Goal: Task Accomplishment & Management: Complete application form

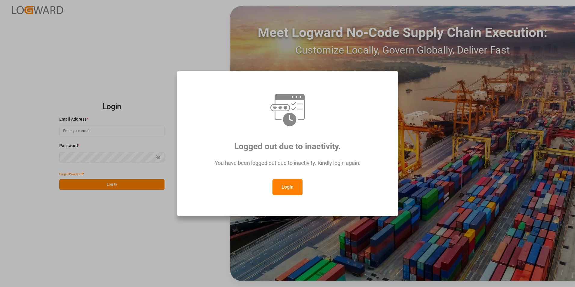
type input "[PERSON_NAME][EMAIL_ADDRESS][PERSON_NAME][DOMAIN_NAME]"
click at [289, 192] on button "Login" at bounding box center [287, 187] width 30 height 16
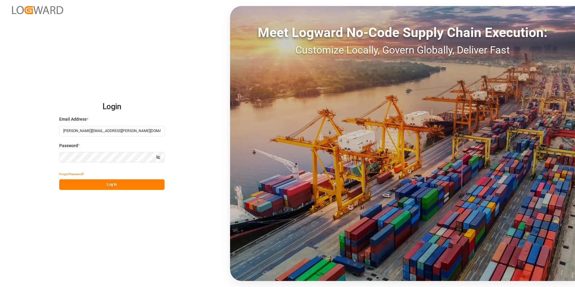
click at [131, 184] on button "Log In" at bounding box center [111, 184] width 105 height 11
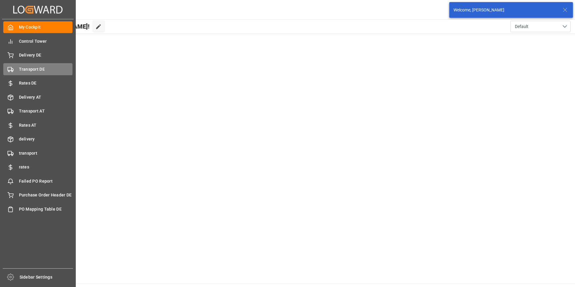
click at [29, 64] on div "Transport DE Transport DE" at bounding box center [37, 69] width 69 height 12
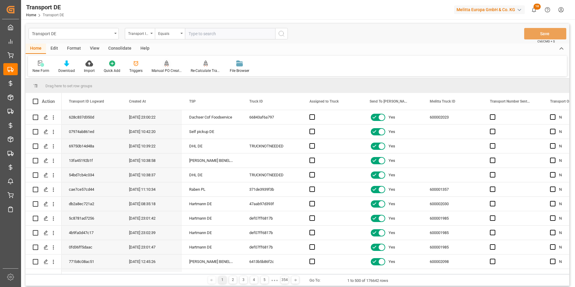
click at [162, 33] on div "Equals" at bounding box center [168, 32] width 20 height 7
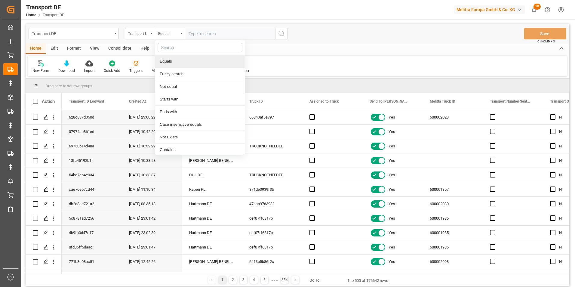
click at [173, 46] on input "text" at bounding box center [200, 48] width 85 height 10
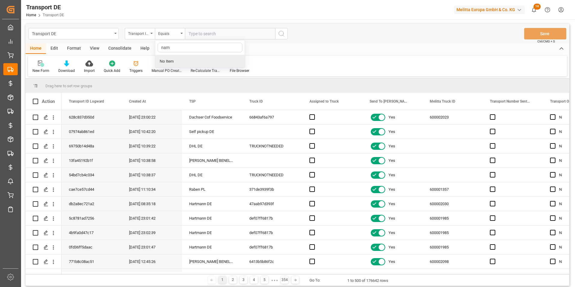
type input "nam"
click at [187, 62] on div "nam No Item" at bounding box center [200, 54] width 90 height 28
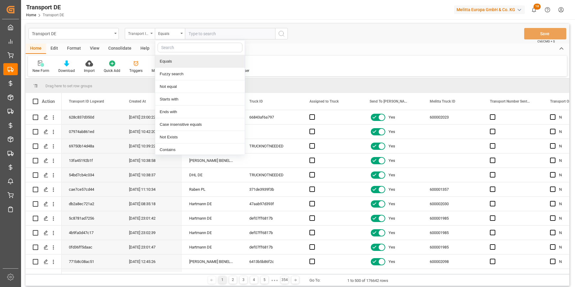
click at [142, 33] on div "Transport ID Logward" at bounding box center [138, 32] width 20 height 7
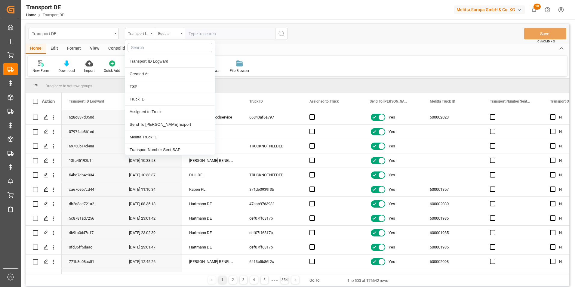
click at [155, 49] on input "text" at bounding box center [170, 48] width 85 height 10
type input "b"
type input "nam"
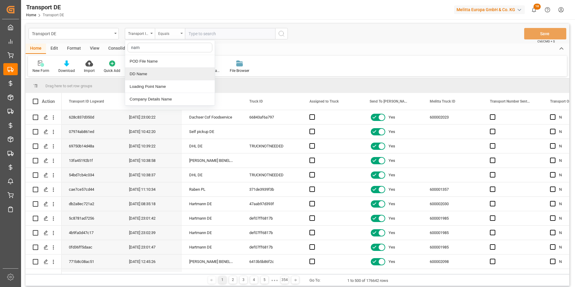
click at [157, 74] on div "DD Name" at bounding box center [170, 74] width 90 height 13
click at [174, 27] on div "Transport DE DD Name Equals Save Ctrl/CMD + S" at bounding box center [298, 34] width 544 height 20
click at [174, 32] on div "Equals" at bounding box center [168, 32] width 20 height 7
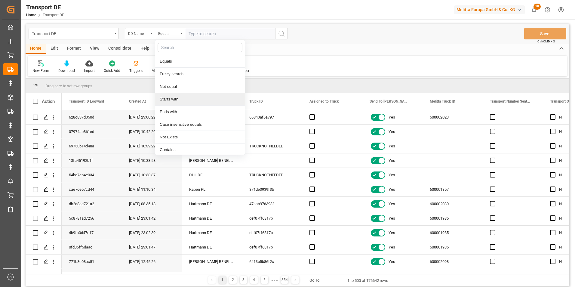
click at [176, 97] on div "Starts with" at bounding box center [200, 99] width 90 height 13
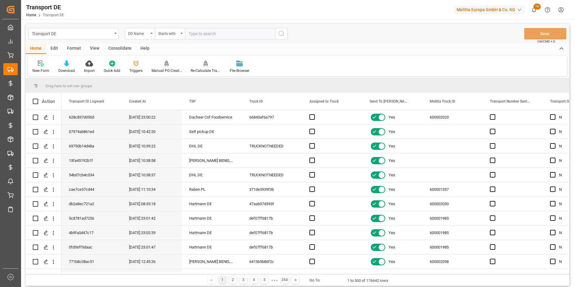
click at [198, 35] on input "text" at bounding box center [230, 33] width 90 height 11
type input "[PERSON_NAME]"
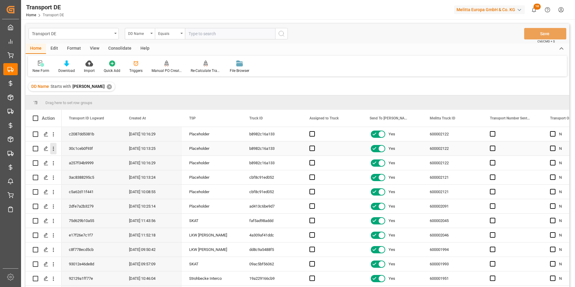
click at [54, 149] on icon "open menu" at bounding box center [53, 149] width 6 height 6
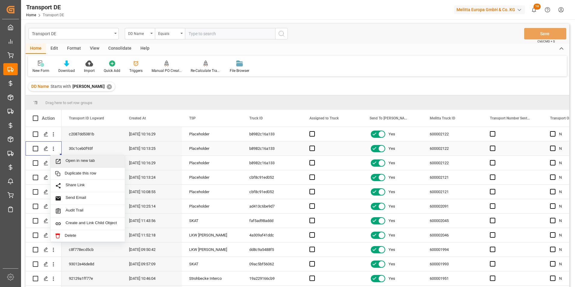
click at [74, 163] on span "Open in new tab" at bounding box center [93, 161] width 55 height 6
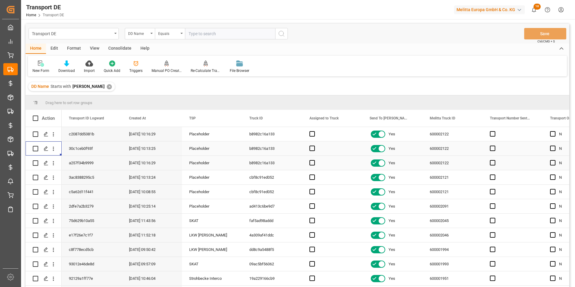
click at [53, 164] on icon "open menu" at bounding box center [53, 163] width 6 height 6
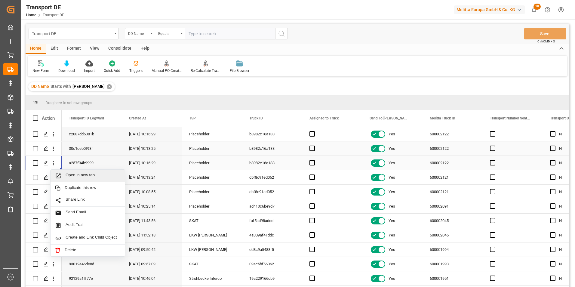
click at [69, 179] on span "Open in new tab" at bounding box center [93, 176] width 55 height 6
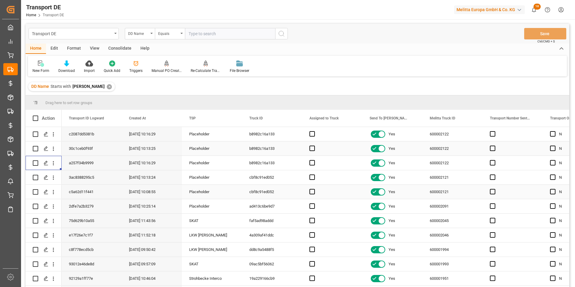
click at [53, 192] on icon "open menu" at bounding box center [53, 192] width 6 height 6
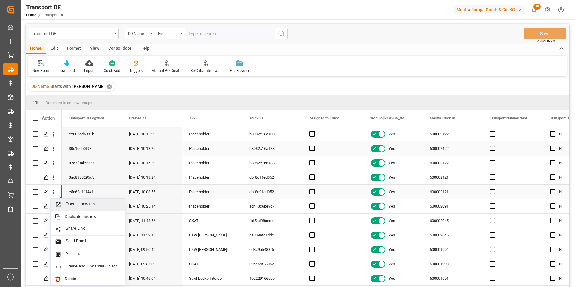
click at [69, 206] on span "Open in new tab" at bounding box center [93, 204] width 55 height 6
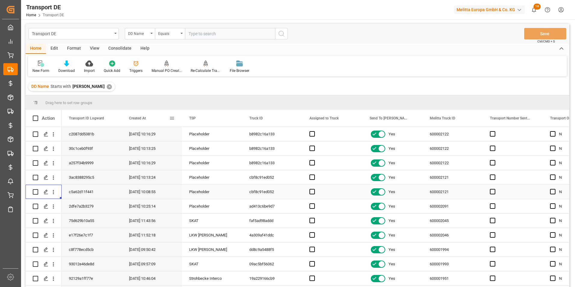
click at [172, 118] on span at bounding box center [171, 117] width 5 height 5
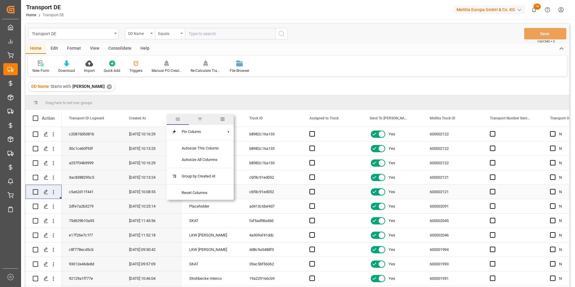
click at [220, 118] on span "columns" at bounding box center [222, 118] width 5 height 5
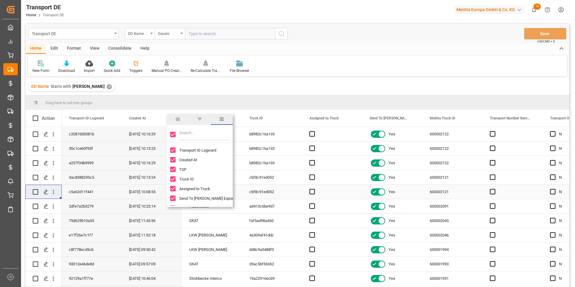
click at [171, 134] on input "Toggle Select All Columns" at bounding box center [172, 134] width 5 height 5
checkbox input "false"
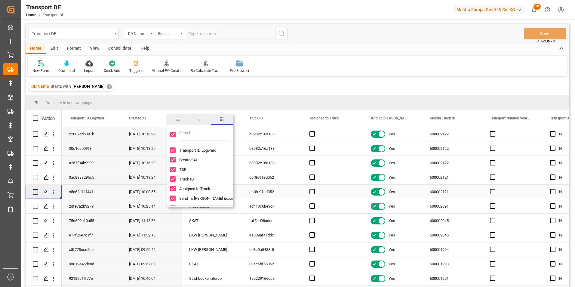
checkbox input "false"
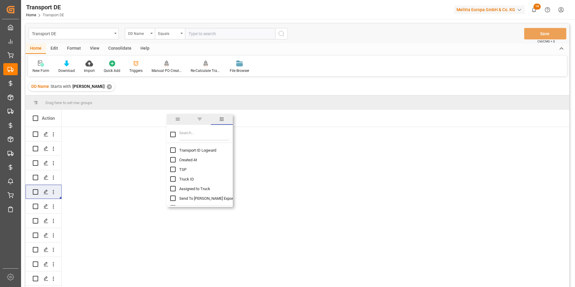
click at [174, 151] on input "Transport ID Logward column toggle visibility (hidden)" at bounding box center [172, 149] width 5 height 5
checkbox input "true"
click at [174, 170] on input "TSP column toggle visibility (hidden)" at bounding box center [172, 169] width 5 height 5
checkbox input "true"
click at [192, 134] on input "Filter Columns Input" at bounding box center [204, 134] width 50 height 12
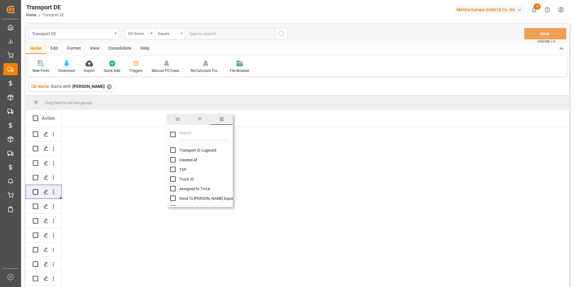
checkbox input "false"
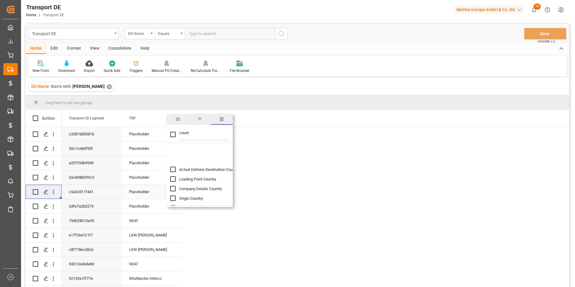
scroll to position [19, 0]
type input "count"
click at [175, 199] on input "Delivery Count column toggle visibility (hidden)" at bounding box center [172, 197] width 5 height 5
checkbox input "true"
checkbox input "false"
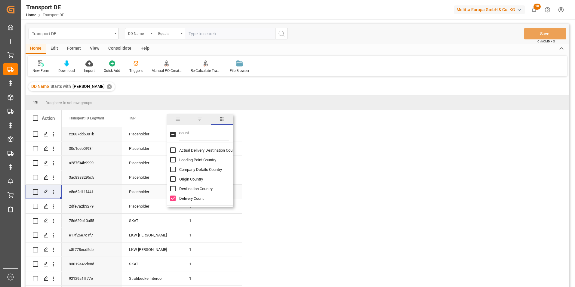
drag, startPoint x: 198, startPoint y: 134, endPoint x: 175, endPoint y: 134, distance: 23.8
click at [175, 134] on div "count" at bounding box center [200, 134] width 66 height 17
type input "komm"
click at [173, 152] on input "Pal Kommi column toggle visibility (hidden)" at bounding box center [172, 149] width 5 height 5
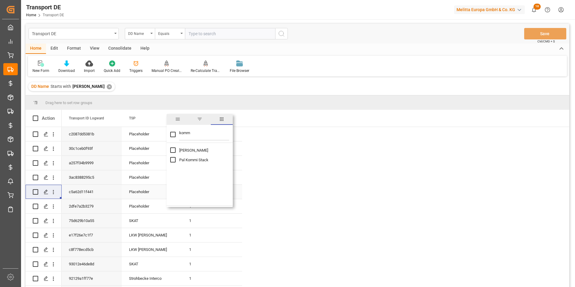
checkbox input "true"
checkbox input "false"
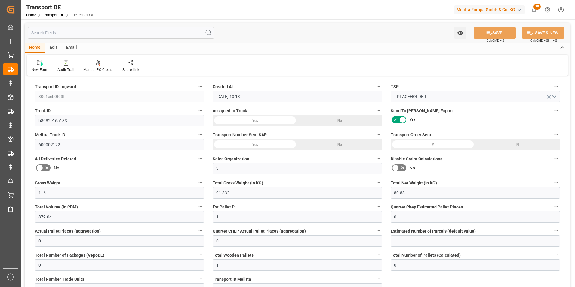
scroll to position [30, 0]
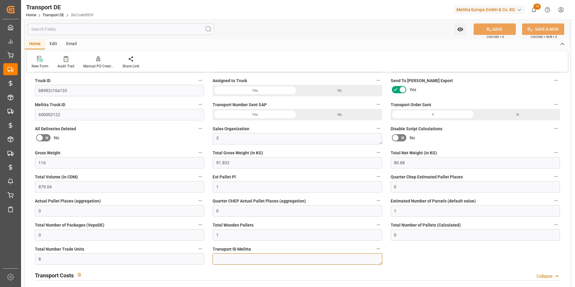
click at [243, 260] on textarea at bounding box center [297, 258] width 169 height 11
click at [73, 66] on div "Audit Trail" at bounding box center [65, 65] width 17 height 5
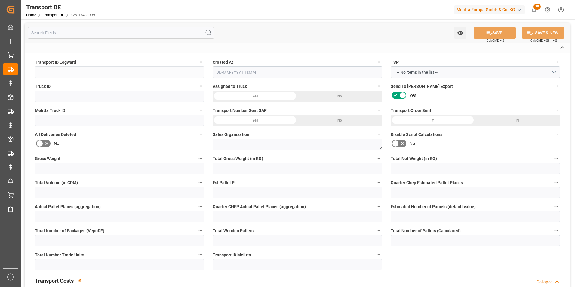
type input "a257f34b9999"
type input "b8982c16a133"
type input "600002122"
type textarea "3"
type input "Yes"
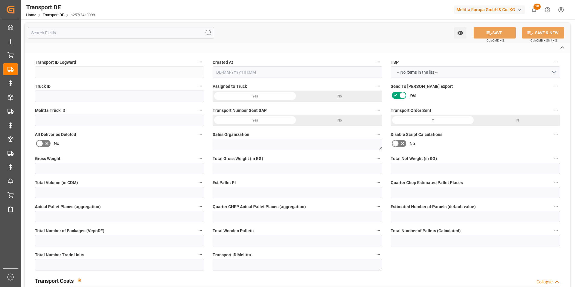
type input "14.906"
type textarea "0000912073"
type textarea "[PERSON_NAME]"
type input "9, RUE ST. FIACRE"
type input "02570"
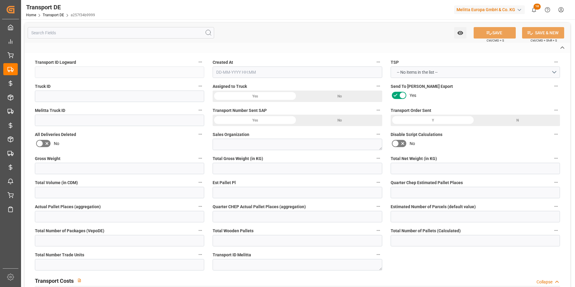
type input "FR"
type input "DE-32423"
type input "Rhenus Retail Services GmbH"
type input "[PERSON_NAME][STREET_ADDRESS]"
type input "32423"
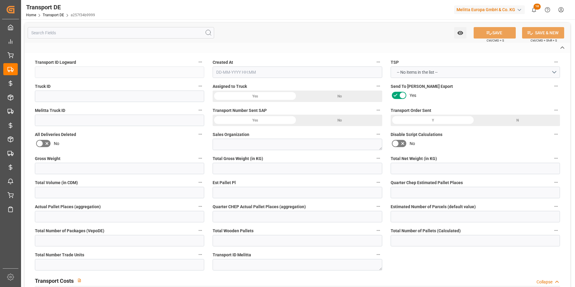
type input "Minden"
type input "DE"
type input "Melitta Europa GmbH & Co. KG"
type input "[STREET_ADDRESS]"
type input "32427"
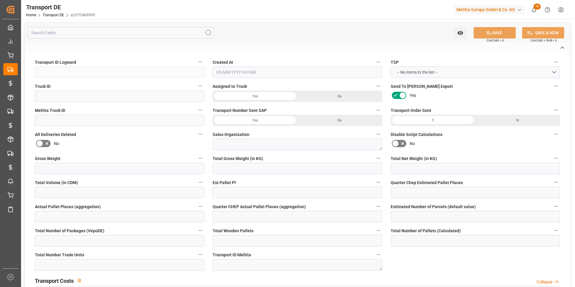
type input "Minden"
type input "DE"
type textarea "2c72d65ee955"
type input "Road"
type input "DE"
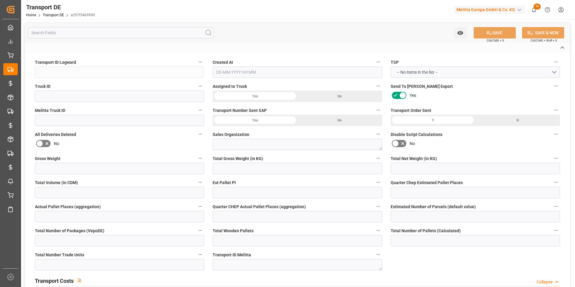
type input "32423"
type input "FR"
type input "02570"
type input "Small Shipment"
type input "3.5-7.5 t"
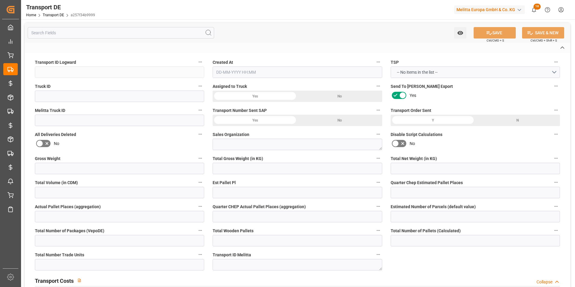
type input "EURO 6"
type input "Diesel"
type input "FR10"
type input "DDP"
type input "DE 126011900"
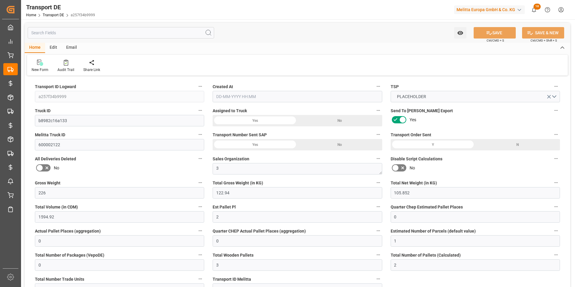
type input "226"
type input "122.94"
type input "105.852"
type input "1594.92"
type input "2"
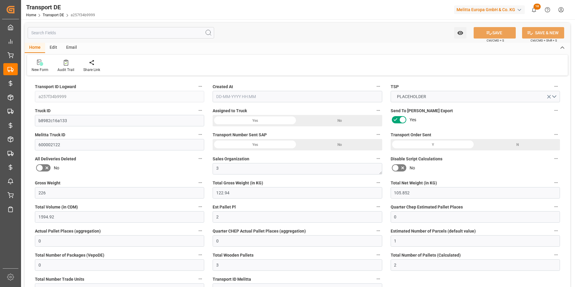
type input "0"
type input "1"
type input "0"
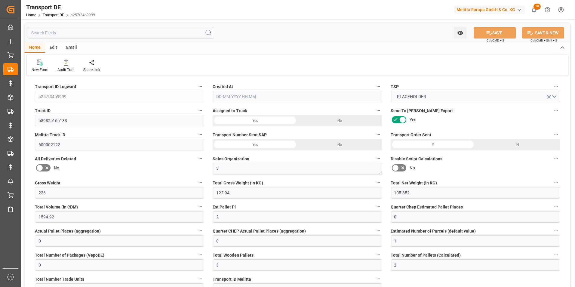
type input "3"
type input "2"
type input "18"
type input "0"
type input "14.906"
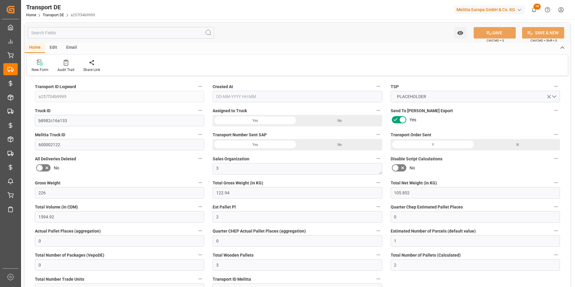
type input "0"
type input "2"
type input "0"
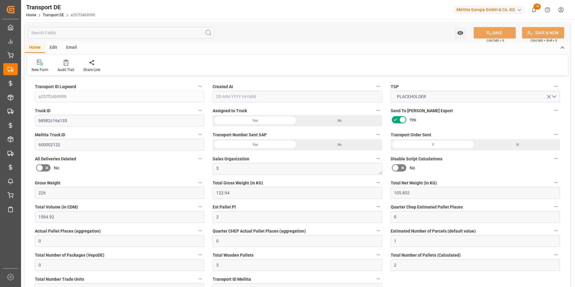
type input "0"
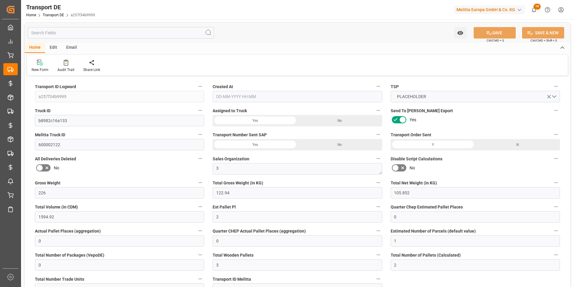
type input "0"
type input "122.94"
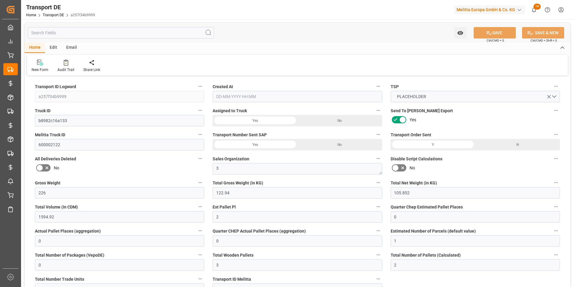
type input "4710.8598"
type input "21"
type input "35"
type input "0"
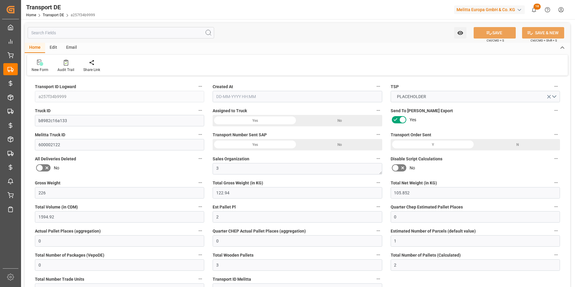
type input "2"
type input "0"
type input "1"
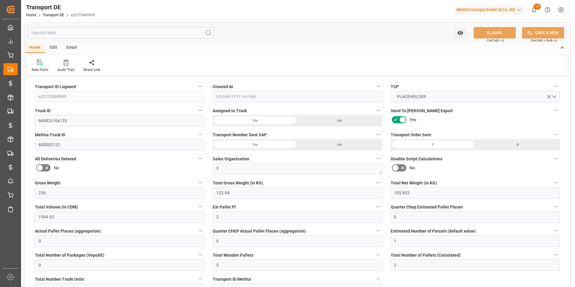
type input "1"
type input "0"
type input "66"
type input "14.906"
type input "0"
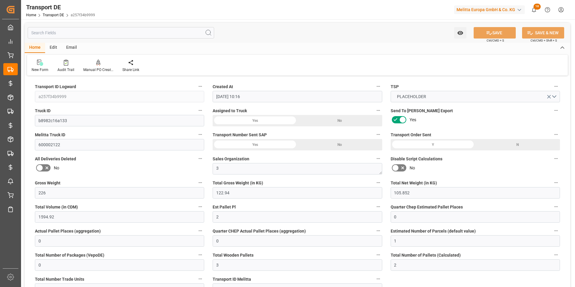
type input "29-08-2025 10:16"
type input "[DATE]"
type input "5348"
type input "4343.04"
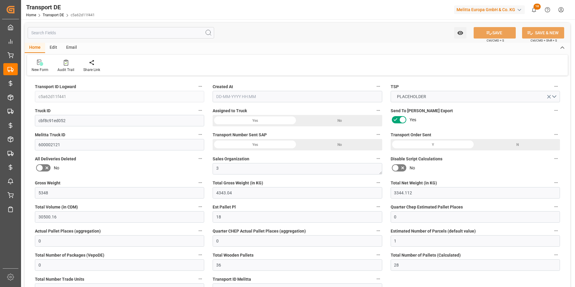
type input "3344.112"
type input "30500.16"
type input "18"
type input "0"
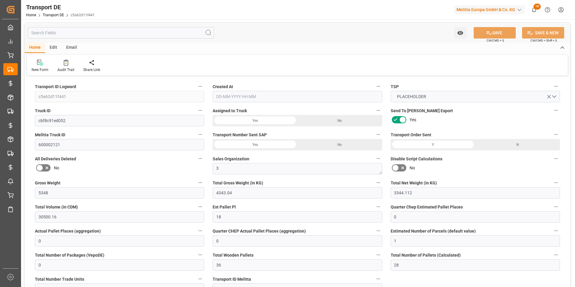
type input "0"
type input "1"
type input "0"
type input "36"
type input "28"
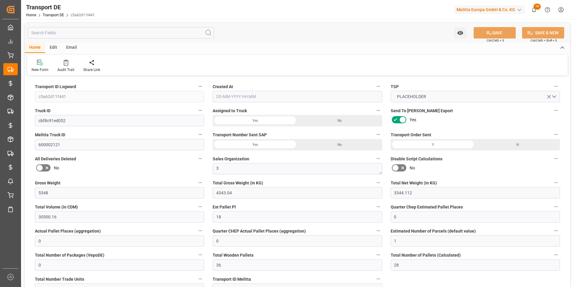
type input "720"
type input "0"
type input "43.443"
type input "0"
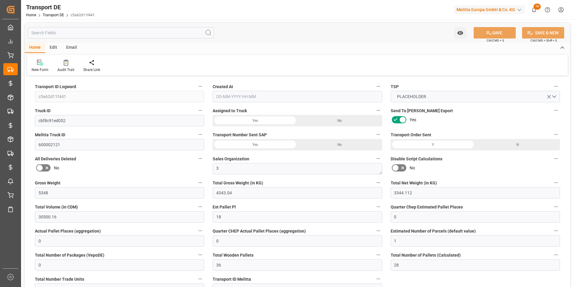
type input "2"
type input "0"
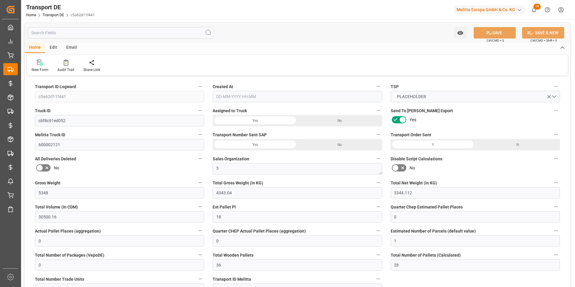
type input "0"
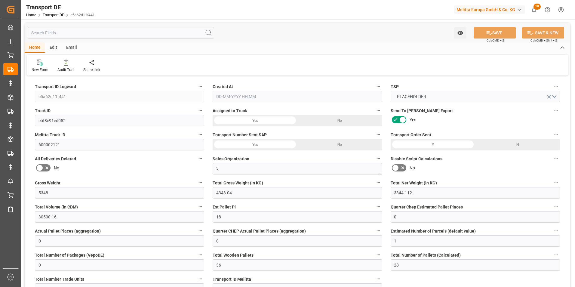
type input "0"
type input "4343.04"
type input "4710.8598"
type input "21"
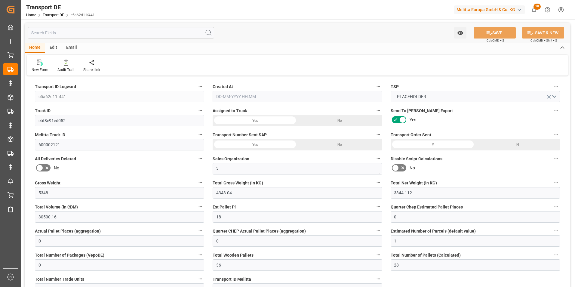
type input "35"
type input "0"
type input "36"
type input "0"
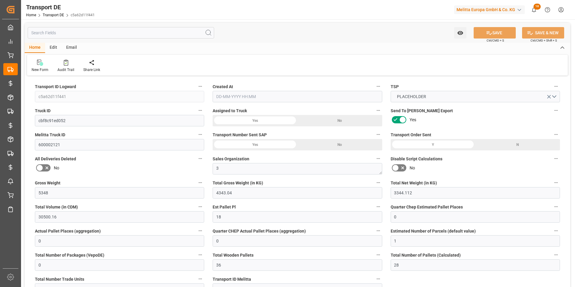
type input "0"
type input "1"
type input "0"
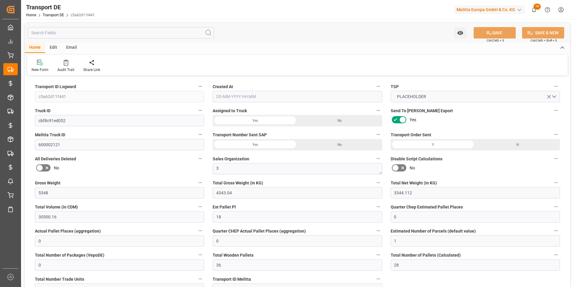
type input "2512"
type input "43.443"
type input "0"
type input "29-08-2025 10:08"
type input "[DATE]"
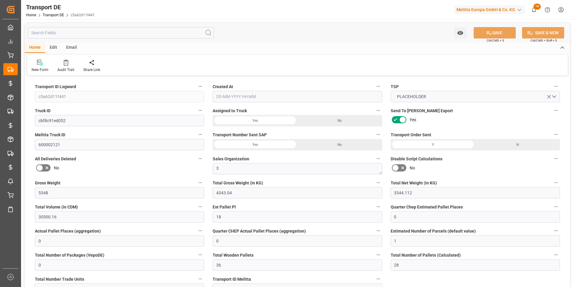
type input "[DATE]"
